Goal: Find specific page/section: Find specific page/section

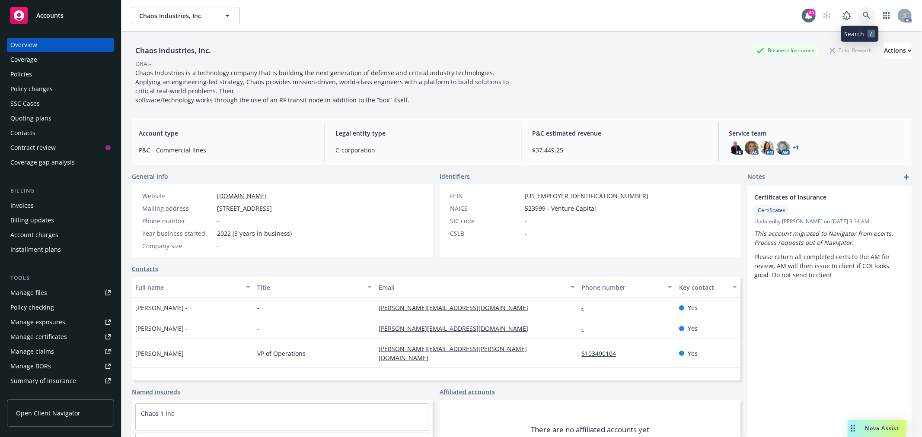
click at [865, 20] on link at bounding box center [866, 15] width 17 height 17
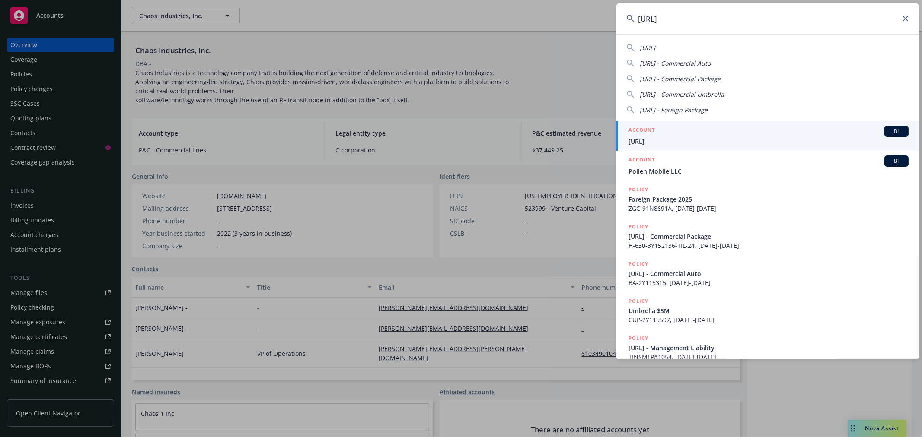
type input "pronto.ai"
click at [777, 132] on div "ACCOUNT BI" at bounding box center [769, 131] width 280 height 11
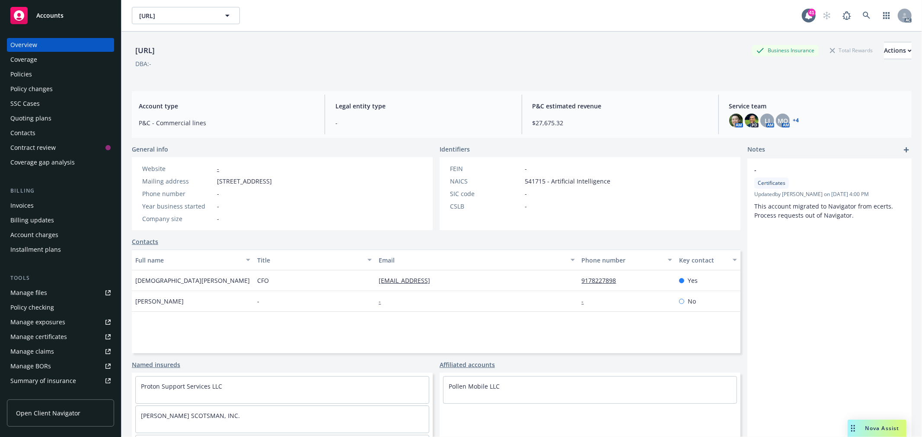
click at [39, 79] on div "Policies" at bounding box center [60, 74] width 100 height 14
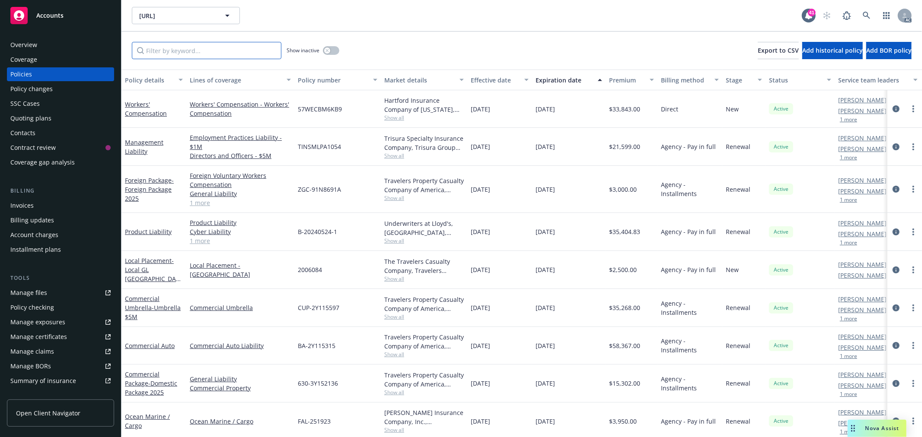
click at [245, 53] on input "Filter by keyword..." at bounding box center [207, 50] width 150 height 17
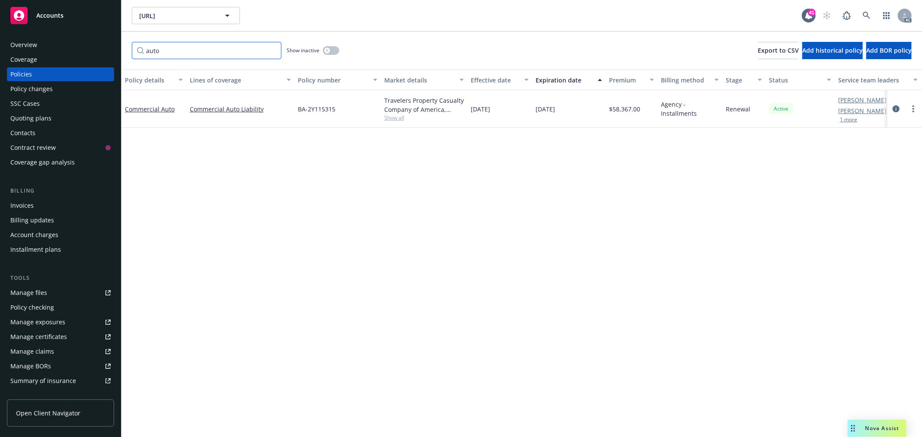
type input "auto"
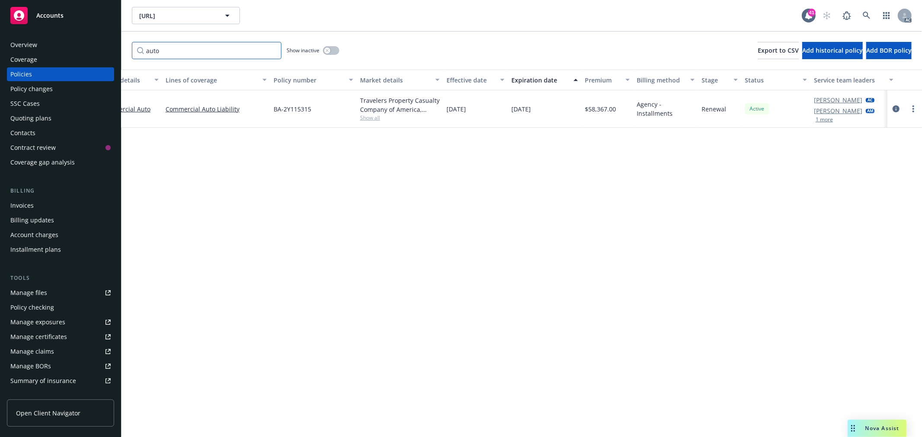
scroll to position [0, 33]
click at [817, 120] on button "1 more" at bounding box center [815, 119] width 17 height 5
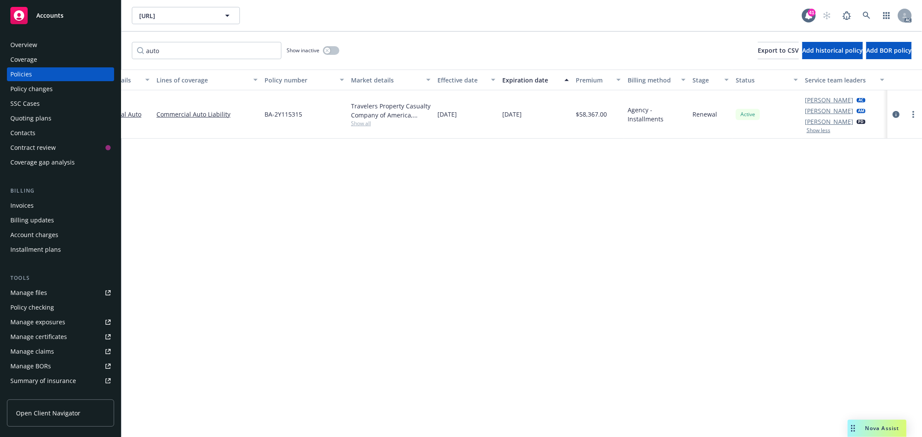
click at [43, 44] on div "Overview" at bounding box center [60, 45] width 100 height 14
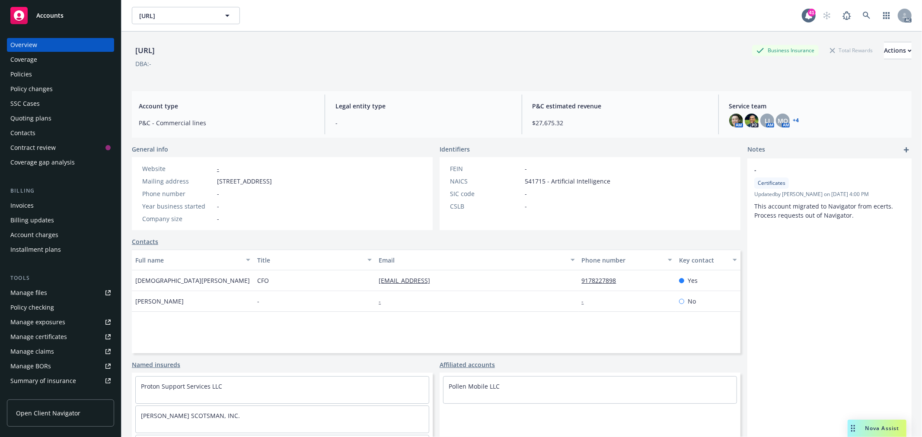
click at [793, 123] on link "+ 4" at bounding box center [796, 120] width 6 height 5
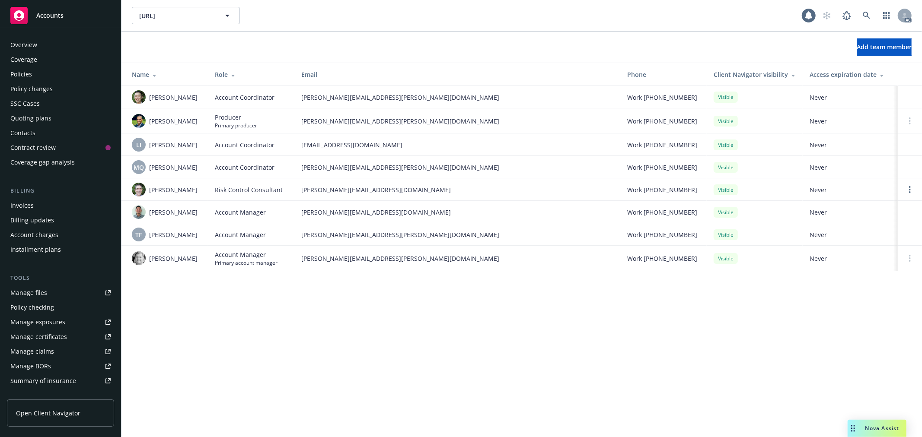
scroll to position [140, 0]
